Goal: Check status: Check status

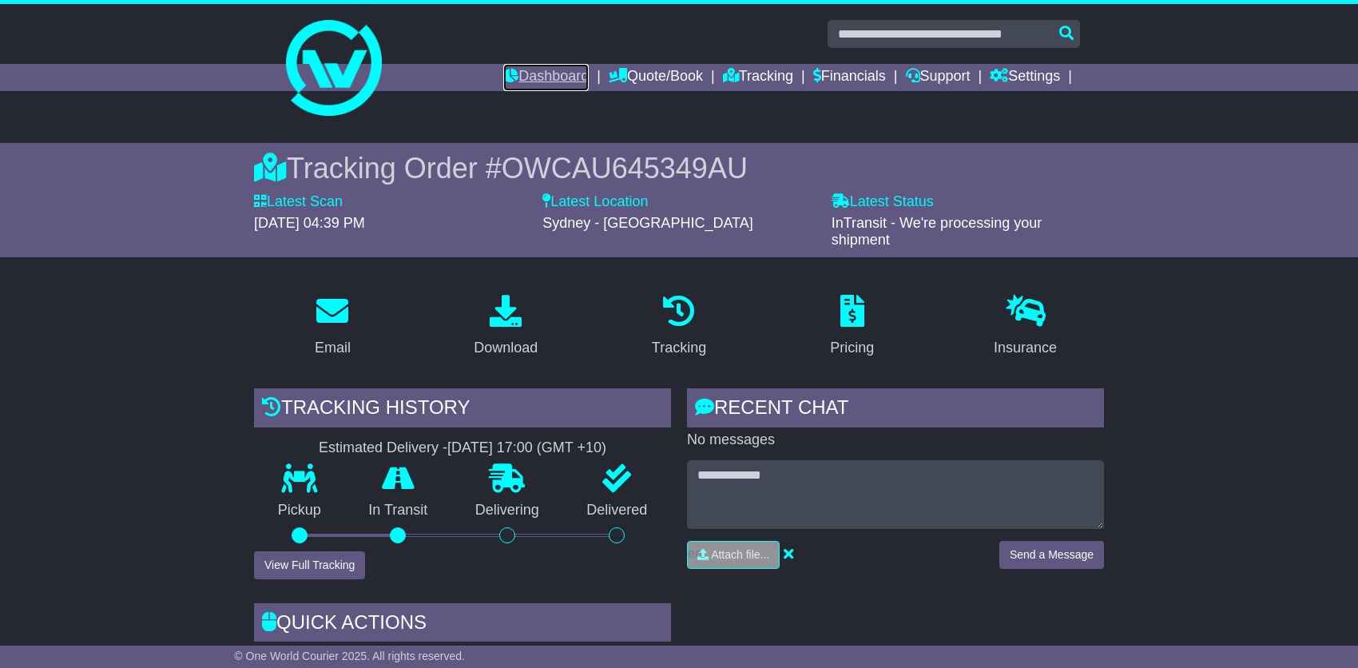
click at [567, 77] on link "Dashboard" at bounding box center [545, 77] width 85 height 27
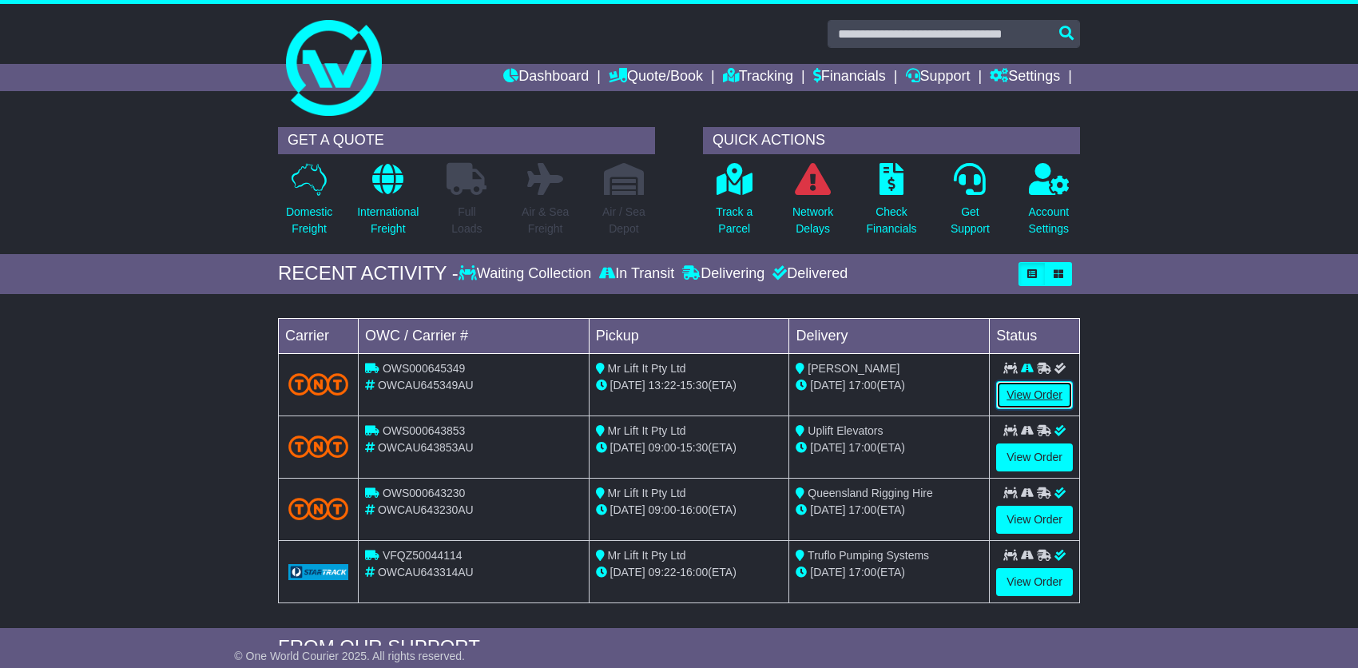
click at [1031, 391] on link "View Order" at bounding box center [1034, 395] width 77 height 28
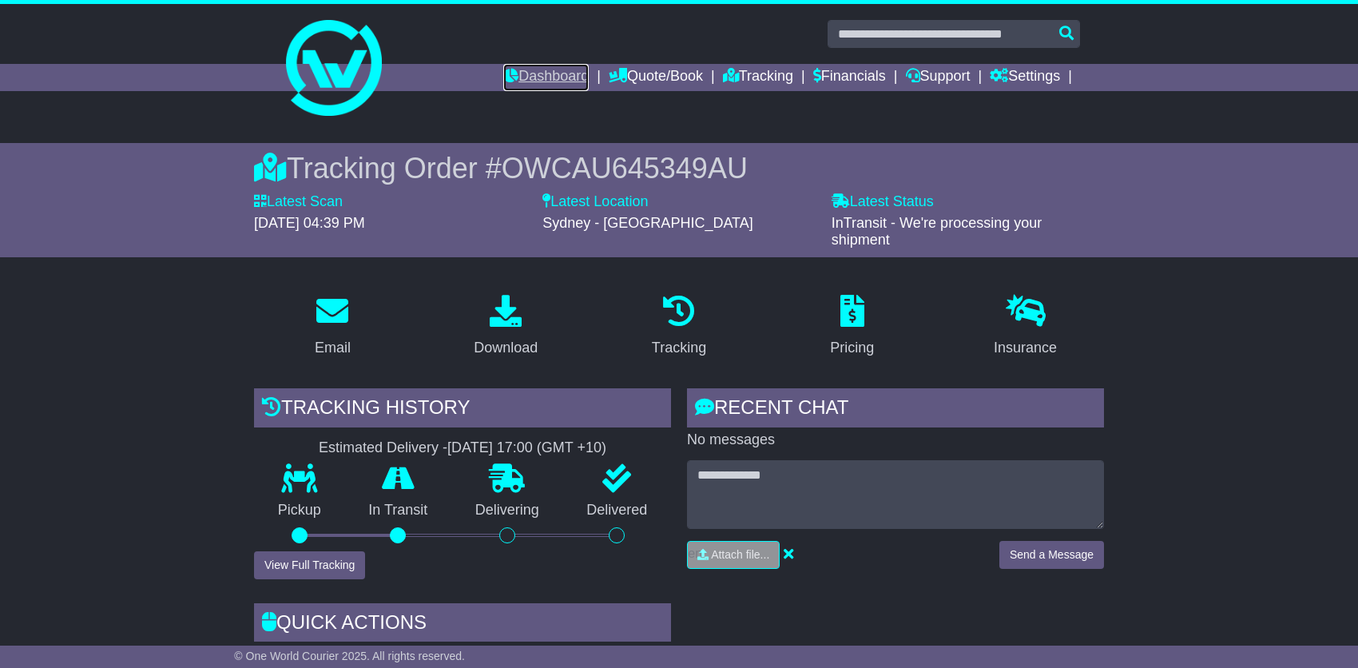
click at [546, 79] on link "Dashboard" at bounding box center [545, 77] width 85 height 27
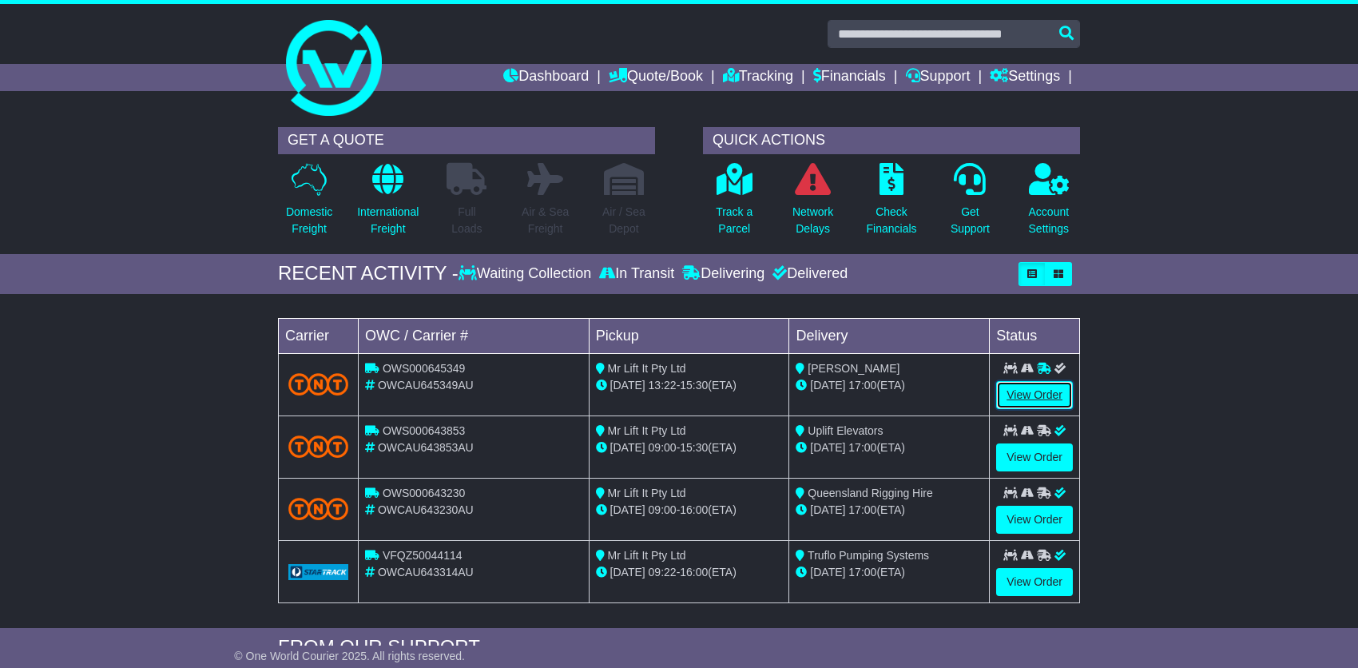
click at [1051, 395] on link "View Order" at bounding box center [1034, 395] width 77 height 28
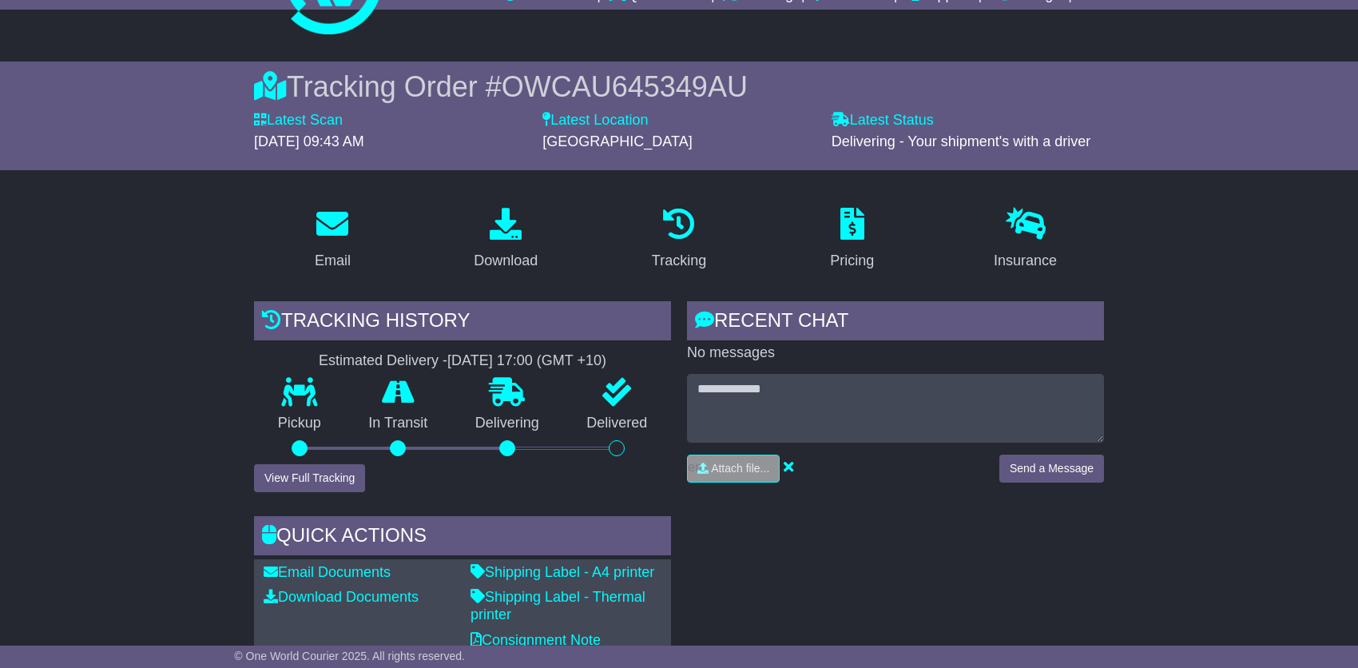
scroll to position [80, 0]
